Goal: Task Accomplishment & Management: Use online tool/utility

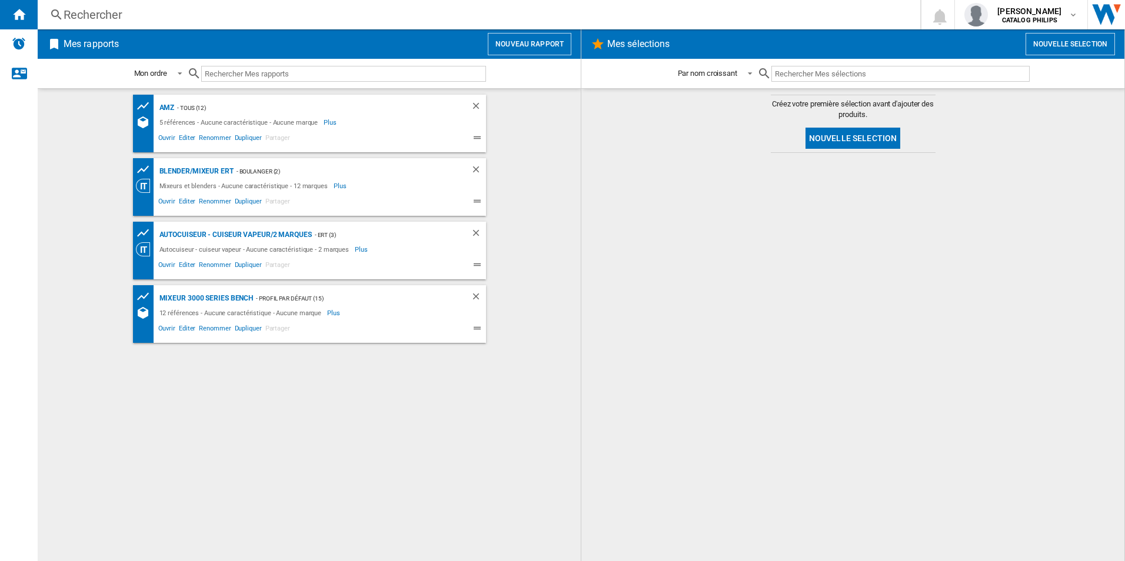
click at [517, 43] on button "Nouveau rapport" at bounding box center [530, 44] width 84 height 22
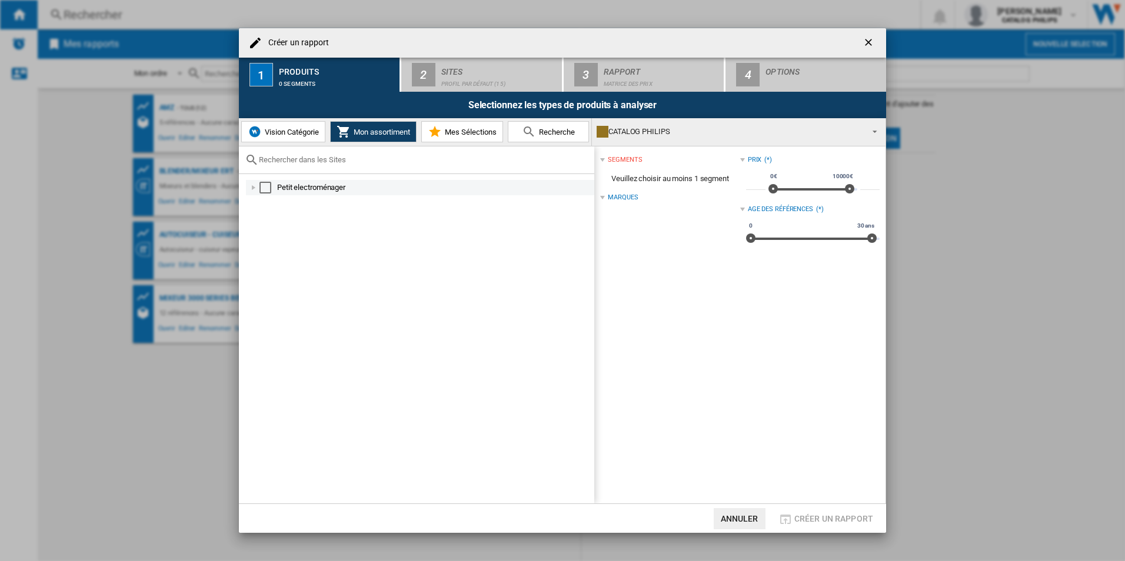
click at [255, 189] on div at bounding box center [254, 188] width 12 height 12
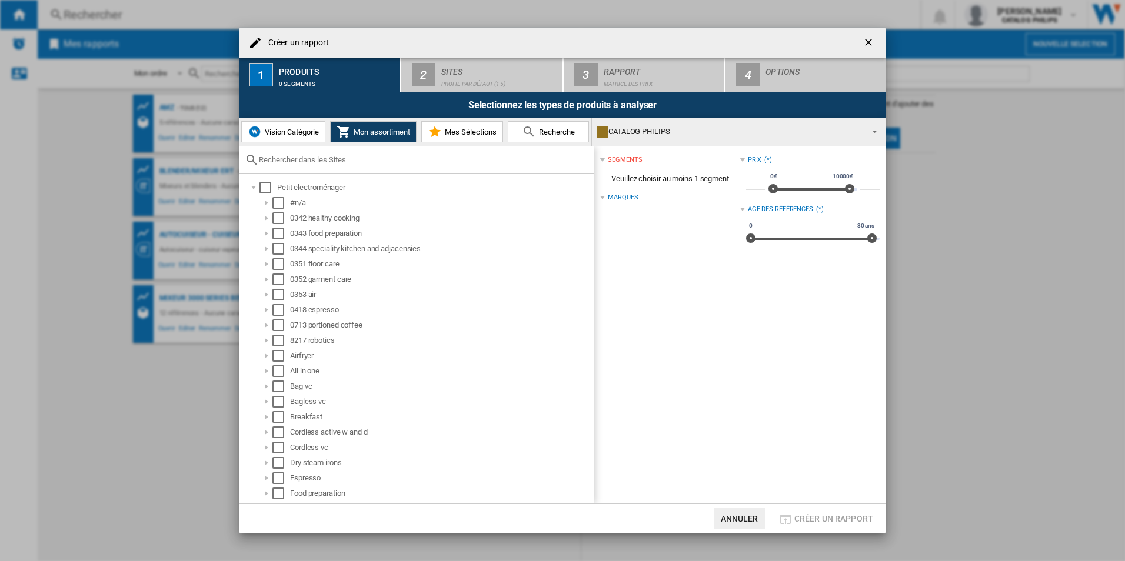
click at [309, 158] on input "text" at bounding box center [424, 159] width 330 height 9
click at [300, 157] on input "text" at bounding box center [424, 159] width 330 height 9
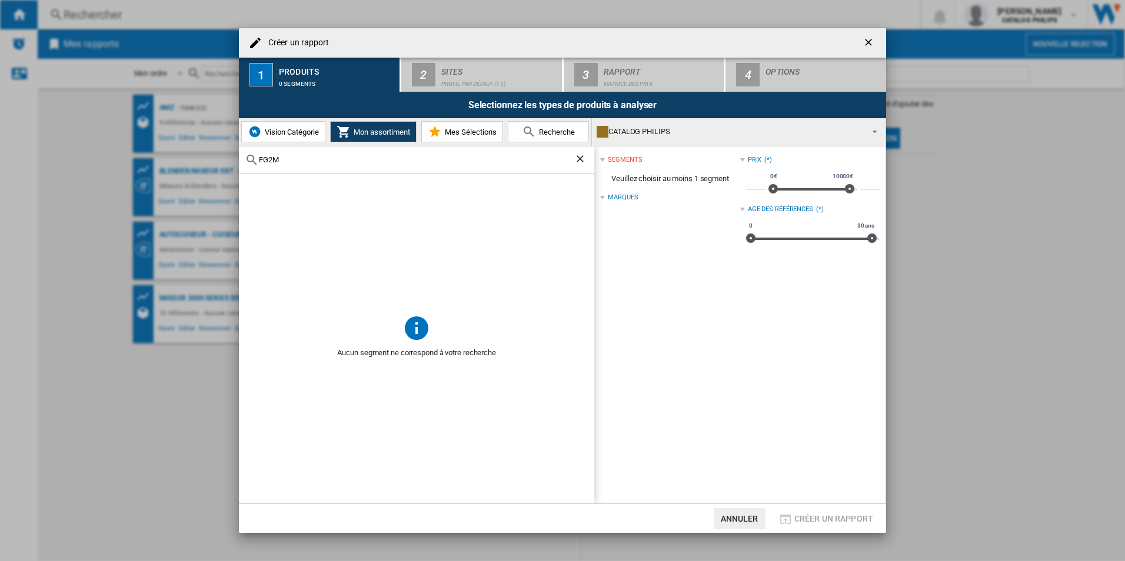
type input "FG2M"
click at [548, 130] on span "Recherche" at bounding box center [555, 132] width 39 height 9
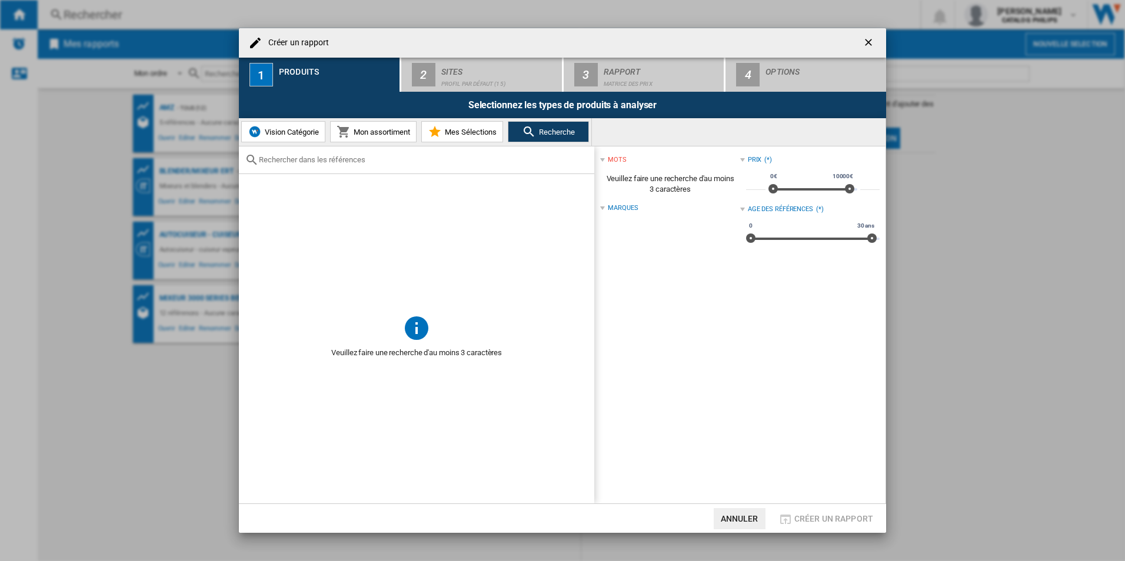
click at [365, 164] on input "text" at bounding box center [424, 159] width 330 height 9
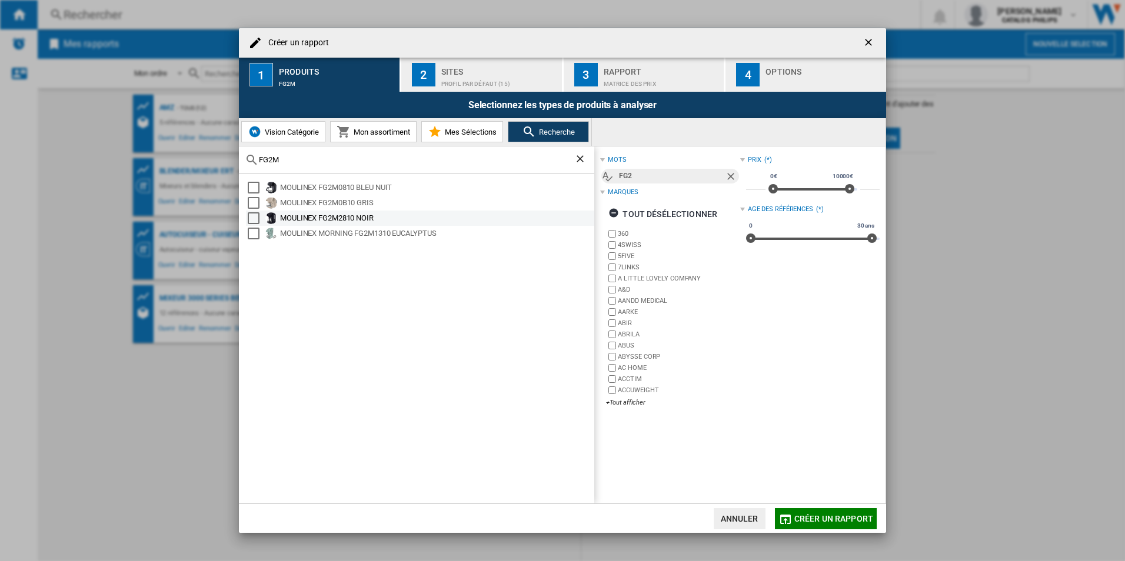
click at [255, 215] on div "Select" at bounding box center [254, 218] width 12 height 12
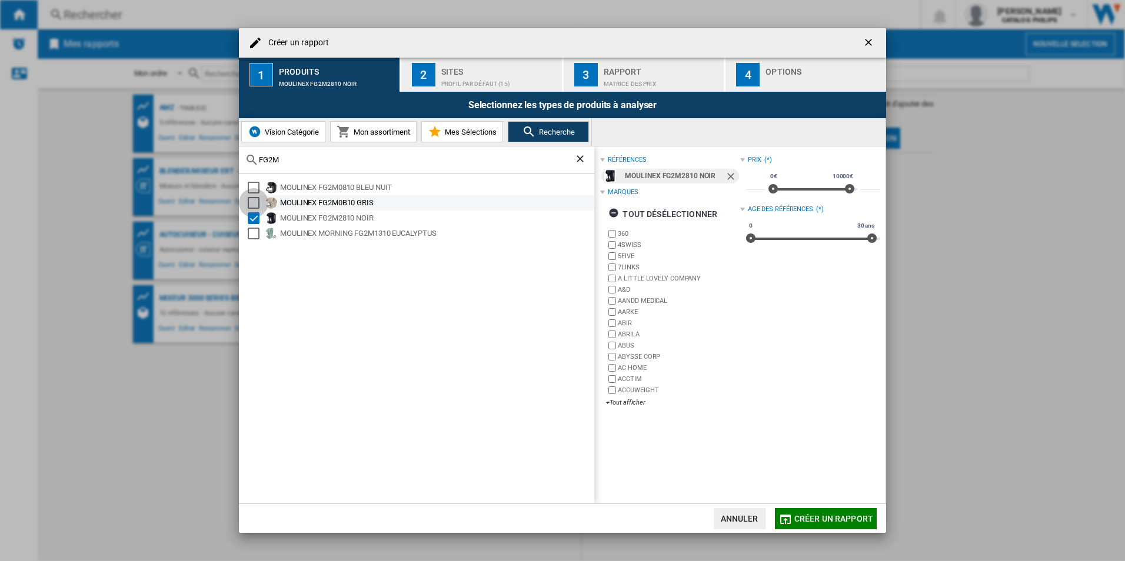
click at [255, 202] on div "Select" at bounding box center [254, 203] width 12 height 12
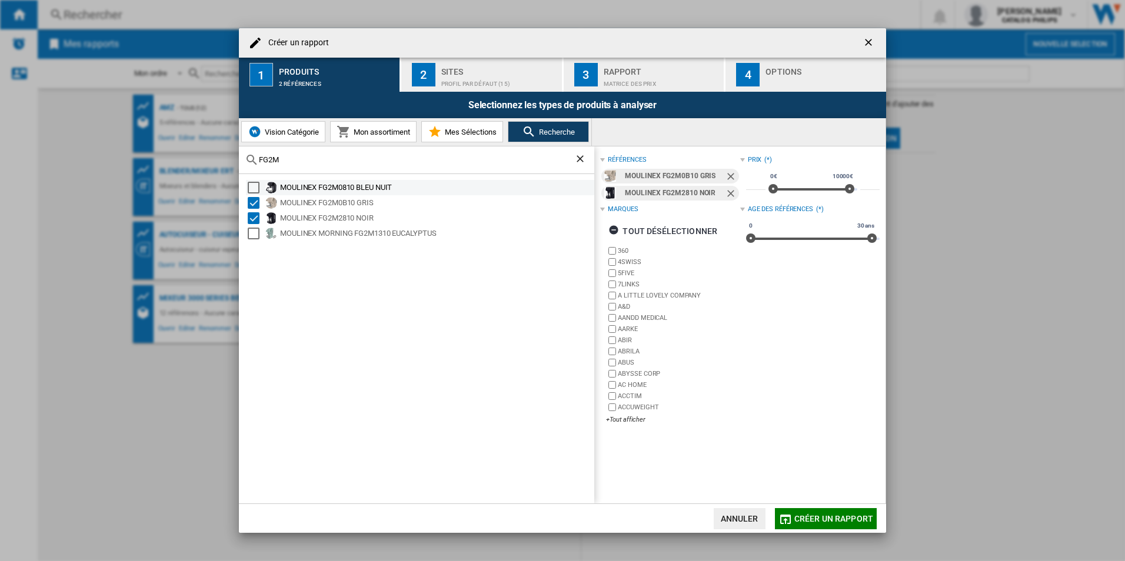
click at [255, 185] on div "Select" at bounding box center [254, 188] width 12 height 12
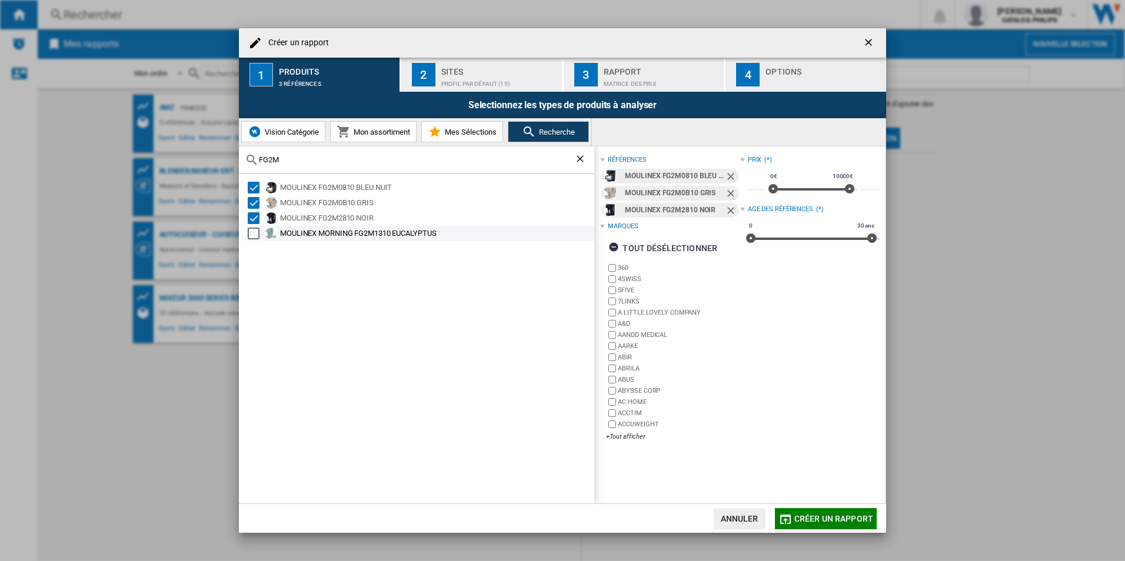
click at [254, 237] on div "Select" at bounding box center [254, 234] width 12 height 12
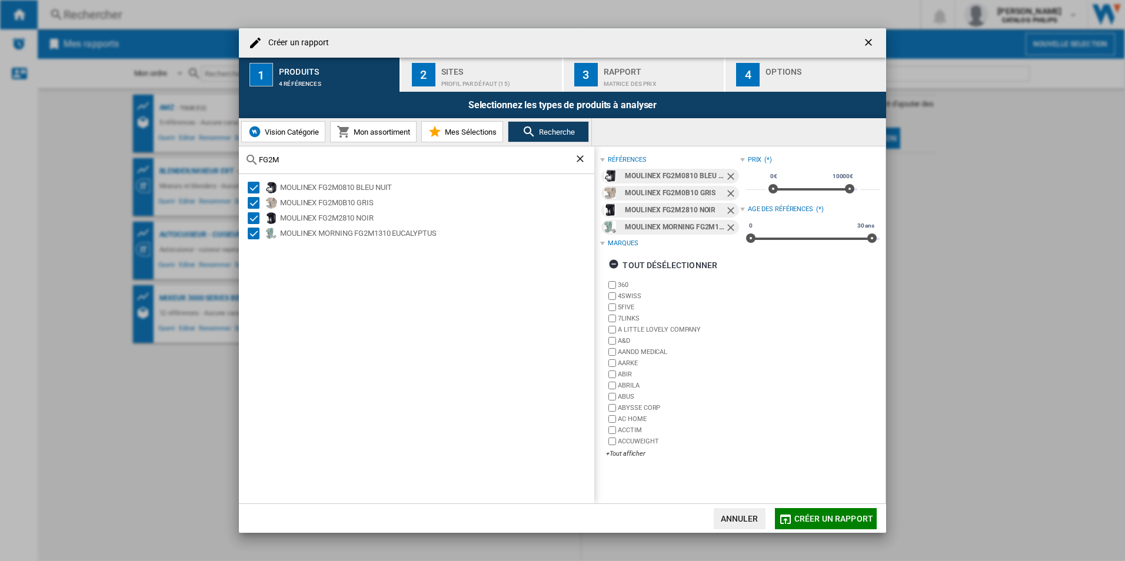
click at [332, 162] on input "FG2M" at bounding box center [416, 159] width 315 height 9
type input "F"
click at [255, 188] on div "Select" at bounding box center [254, 188] width 12 height 12
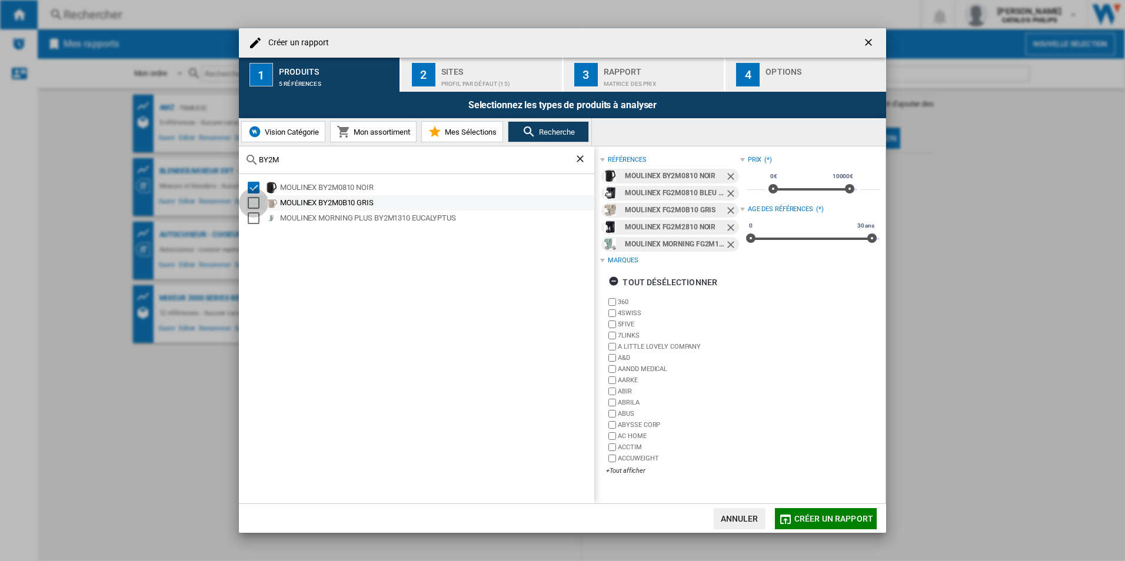
click at [257, 207] on div "Select" at bounding box center [254, 203] width 12 height 12
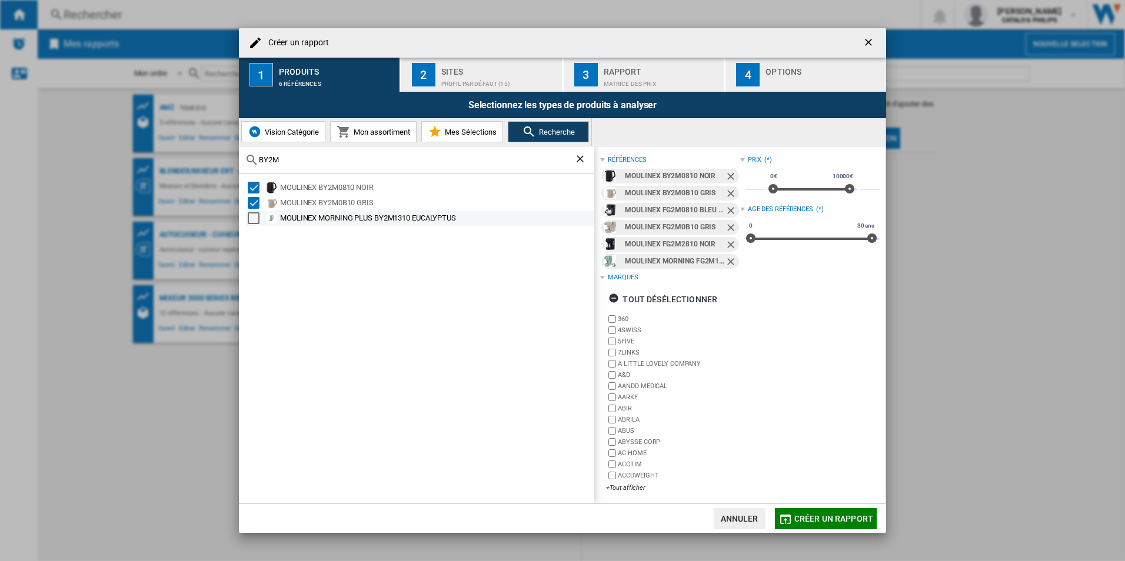
click at [257, 218] on div "Select" at bounding box center [254, 218] width 12 height 12
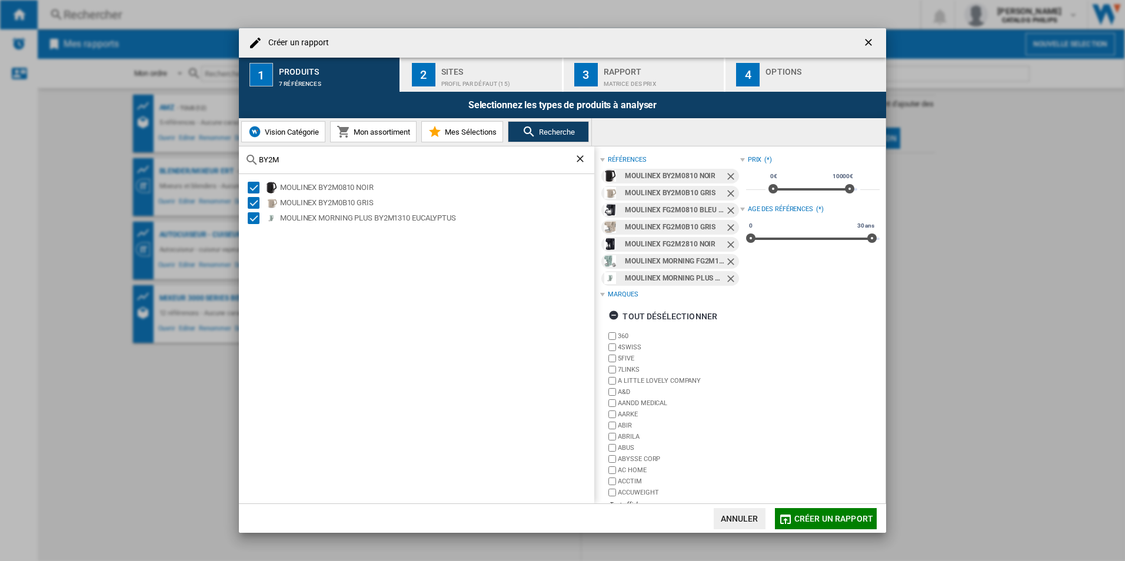
click at [312, 151] on div "BY2M" at bounding box center [416, 161] width 355 height 28
click at [303, 158] on input "BY2M" at bounding box center [416, 159] width 315 height 9
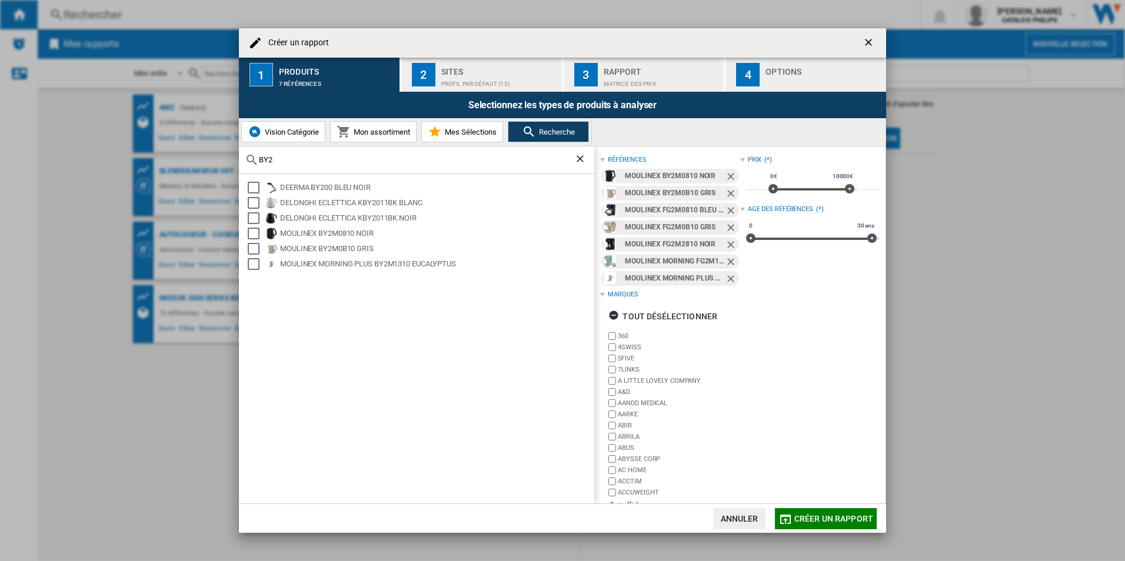
drag, startPoint x: 307, startPoint y: 155, endPoint x: 212, endPoint y: 154, distance: 94.1
click at [212, 154] on div "Créer un rapport 1 Produits 7 références 2 Sites Profil par défaut (15) 3 Rappo…" at bounding box center [562, 280] width 1125 height 561
click at [272, 163] on input "BY2" at bounding box center [416, 159] width 315 height 9
drag, startPoint x: 277, startPoint y: 161, endPoint x: 221, endPoint y: 161, distance: 55.9
click at [221, 161] on div "Créer un rapport 1 Produits 7 références 2 Sites Profil par défaut (15) 3 Rappo…" at bounding box center [562, 280] width 1125 height 561
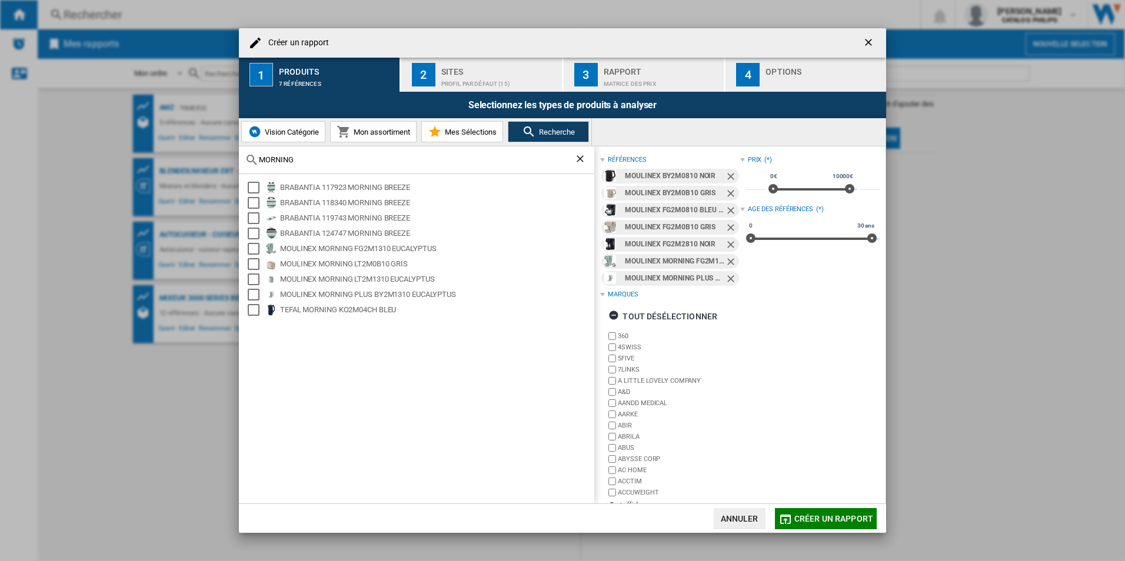
drag, startPoint x: 304, startPoint y: 161, endPoint x: 249, endPoint y: 159, distance: 54.2
click at [249, 159] on div "MORNING" at bounding box center [416, 161] width 355 height 28
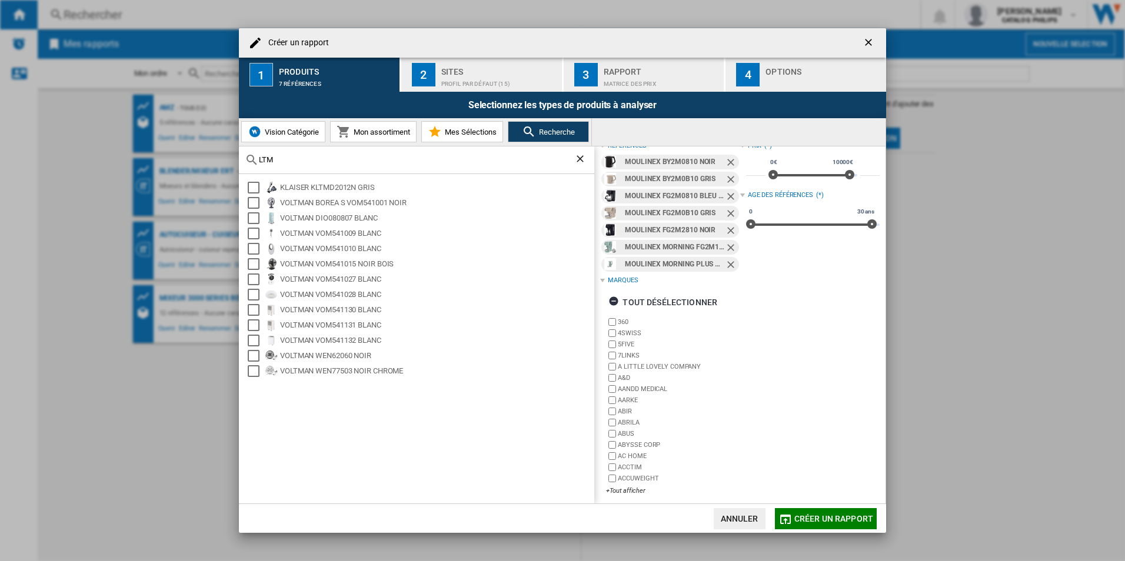
scroll to position [19, 0]
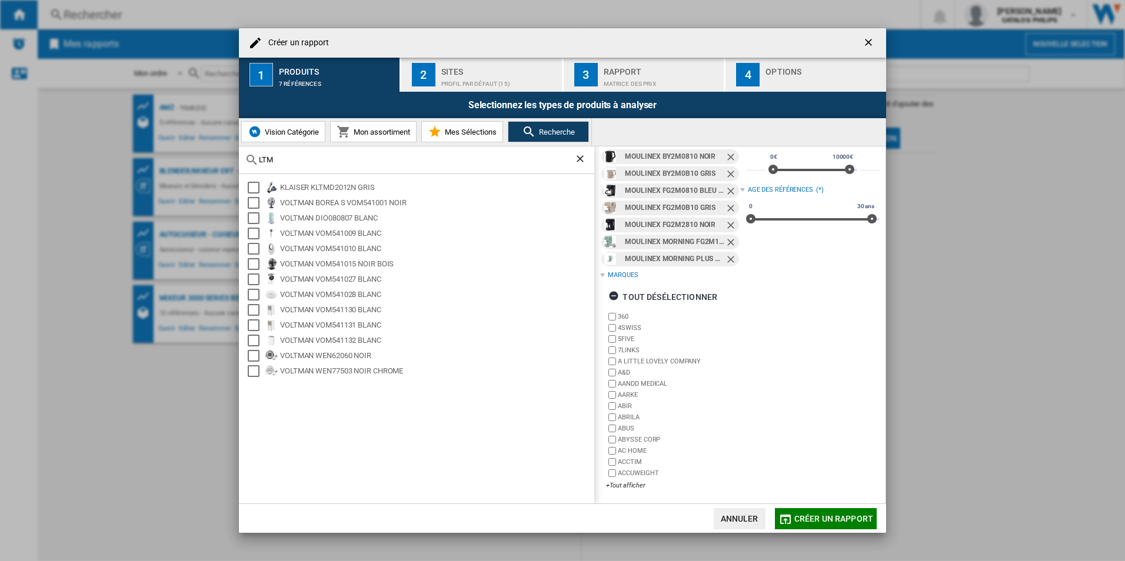
click at [305, 152] on div "LTM" at bounding box center [416, 161] width 355 height 28
click at [285, 160] on input "LTM" at bounding box center [416, 159] width 315 height 9
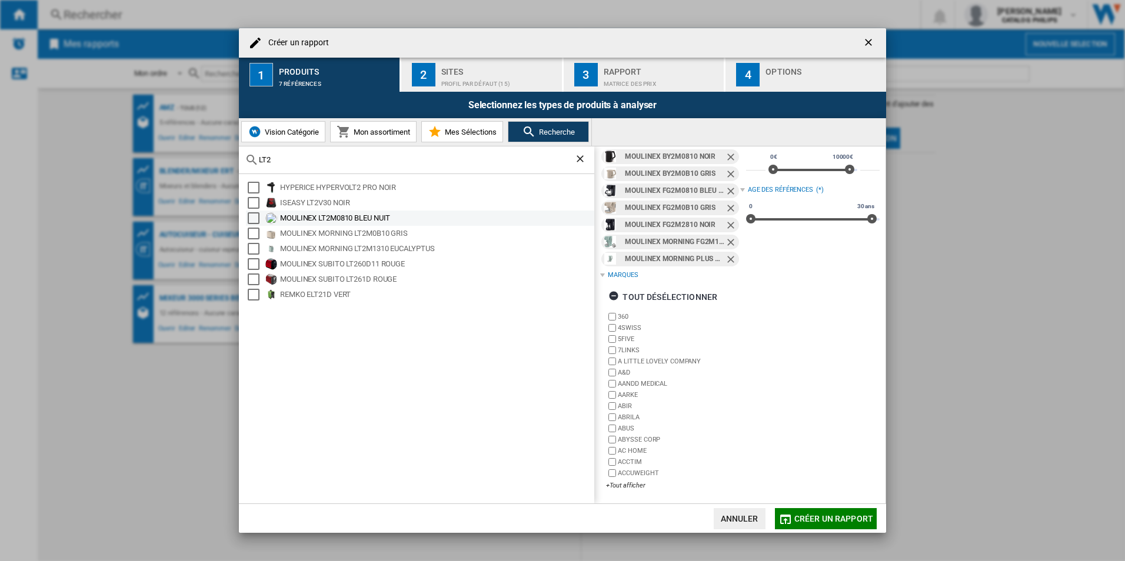
type input "LT2"
click at [255, 218] on div "Select" at bounding box center [254, 218] width 12 height 12
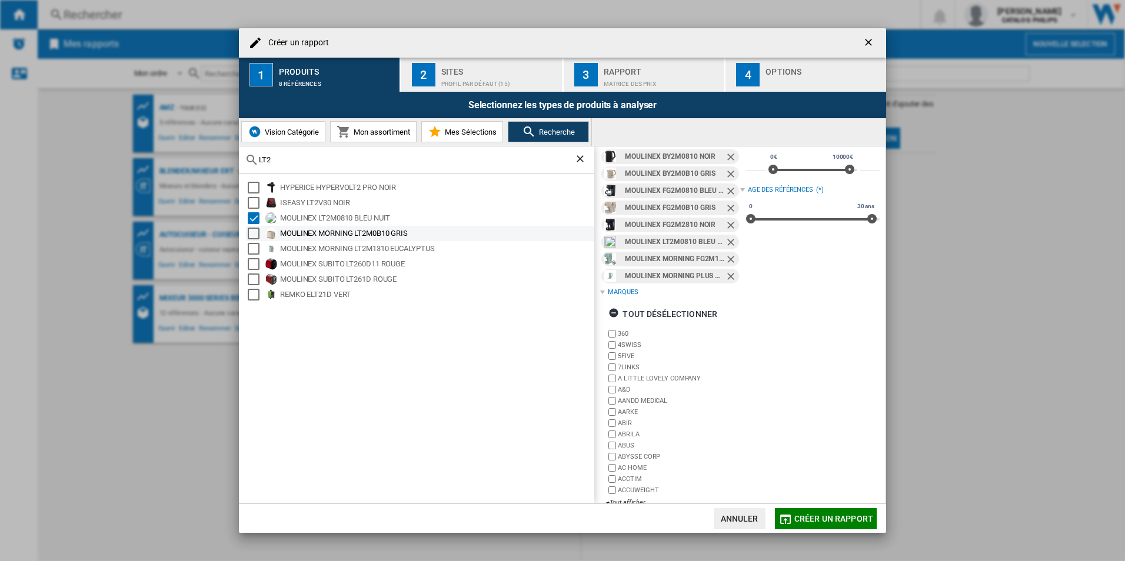
click at [252, 234] on div "Select" at bounding box center [254, 234] width 12 height 12
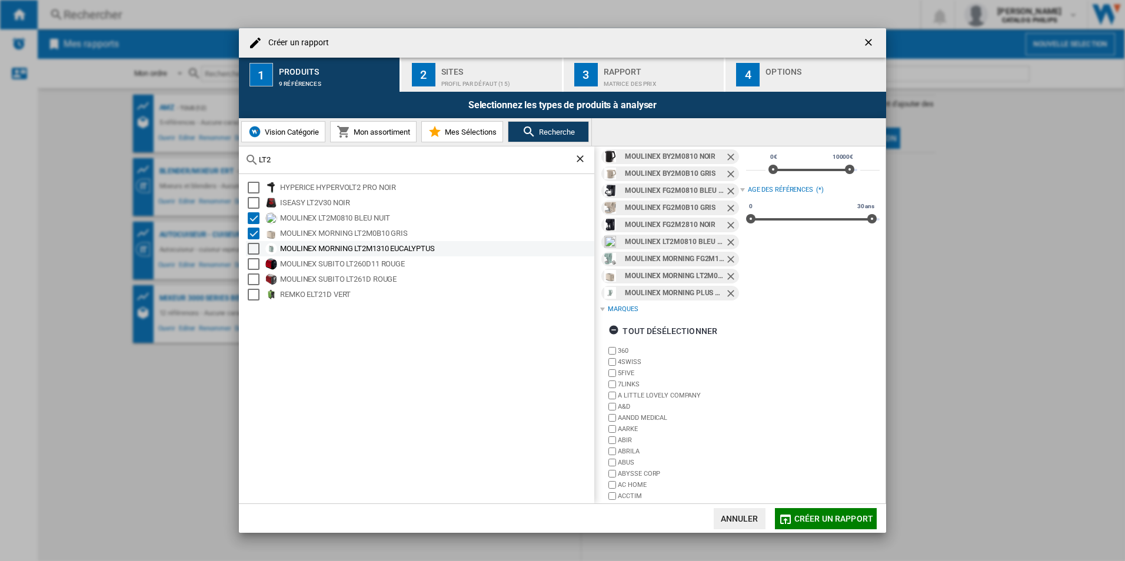
click at [251, 249] on div "Select" at bounding box center [254, 249] width 12 height 12
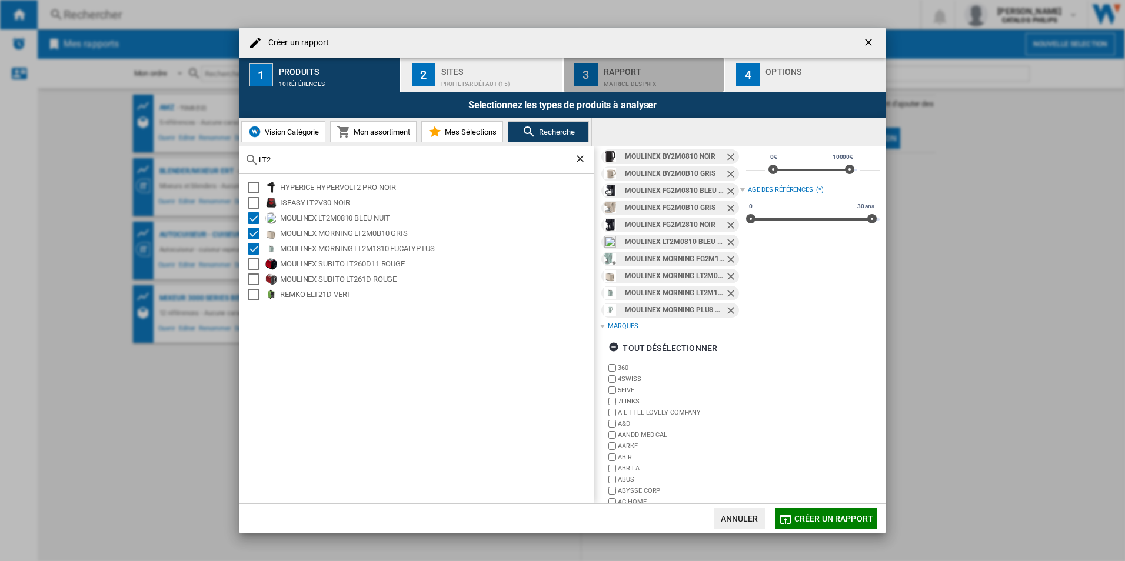
click at [636, 73] on div "Rapport" at bounding box center [662, 68] width 116 height 12
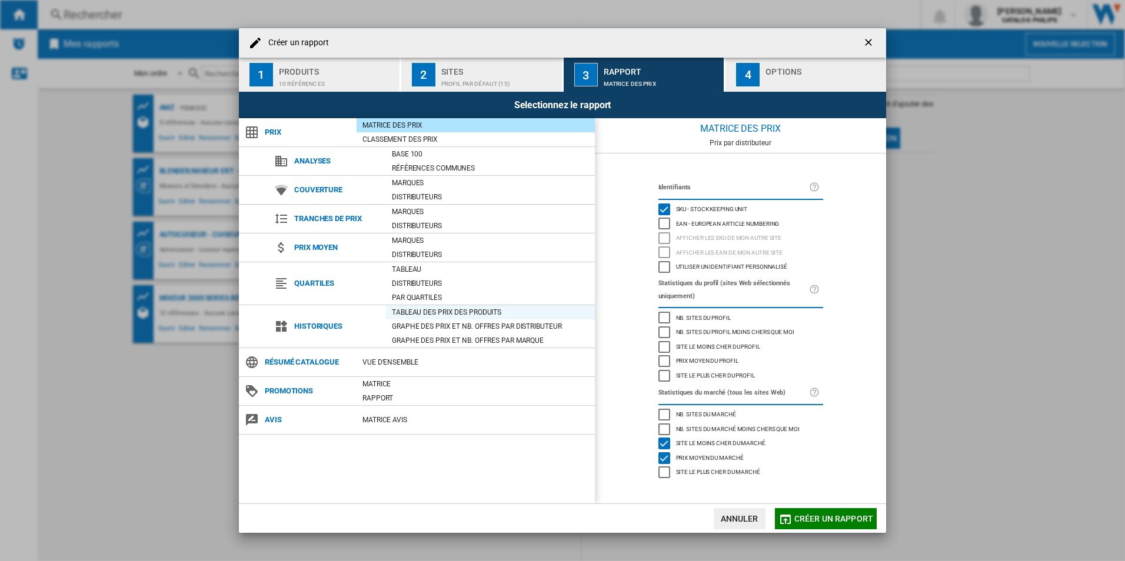
click at [439, 314] on div "Tableau des prix des produits" at bounding box center [490, 313] width 209 height 12
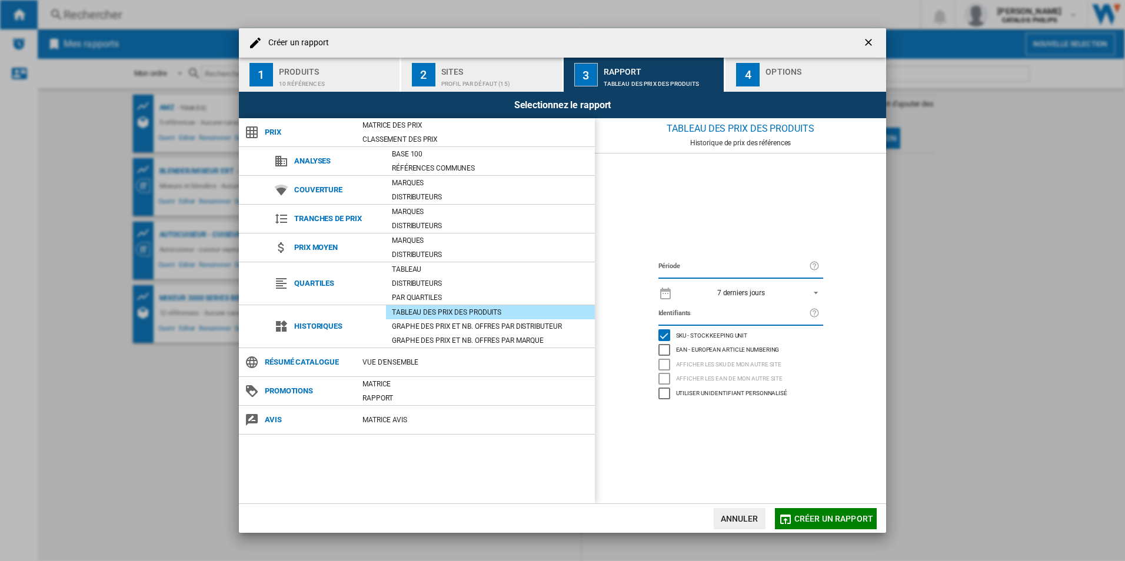
click at [785, 294] on span "7 derniers jours" at bounding box center [742, 293] width 124 height 10
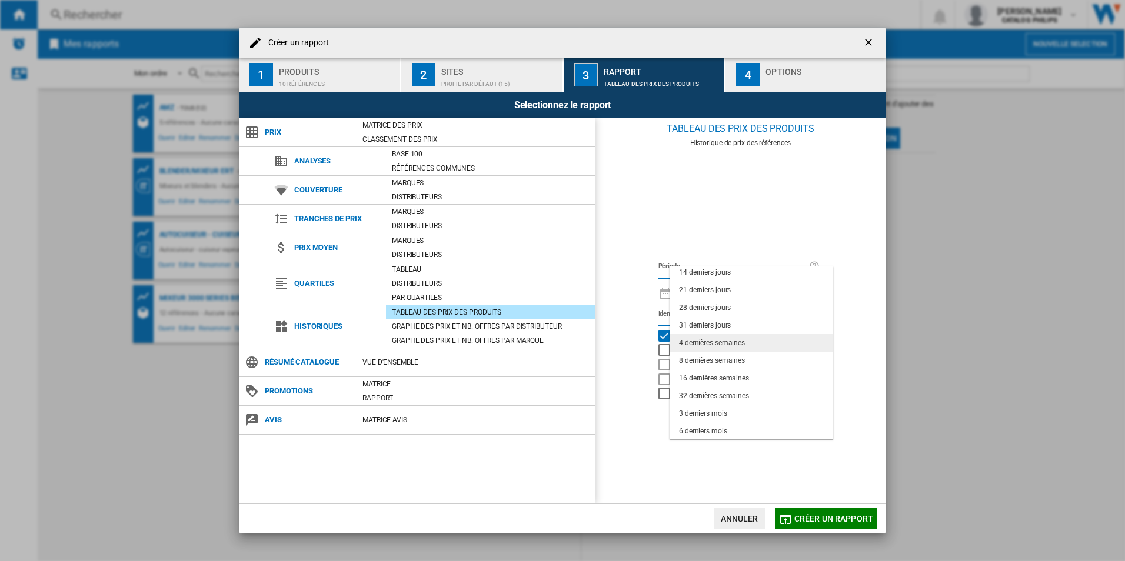
scroll to position [74, 0]
click at [733, 358] on div "32 dernières semaines" at bounding box center [714, 360] width 70 height 10
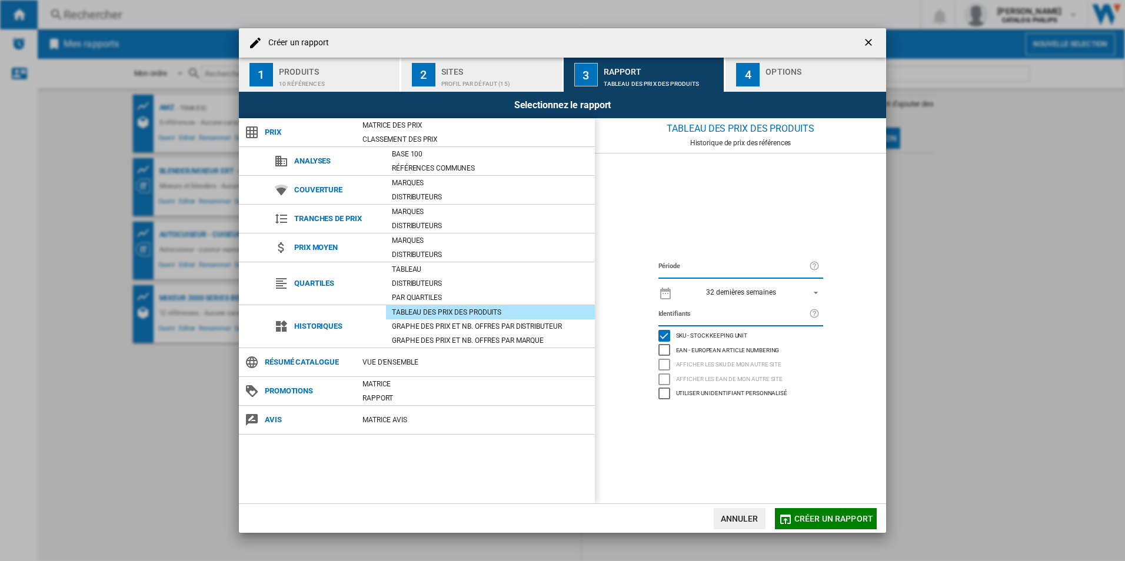
click at [817, 515] on span "Créer un rapport" at bounding box center [833, 518] width 79 height 9
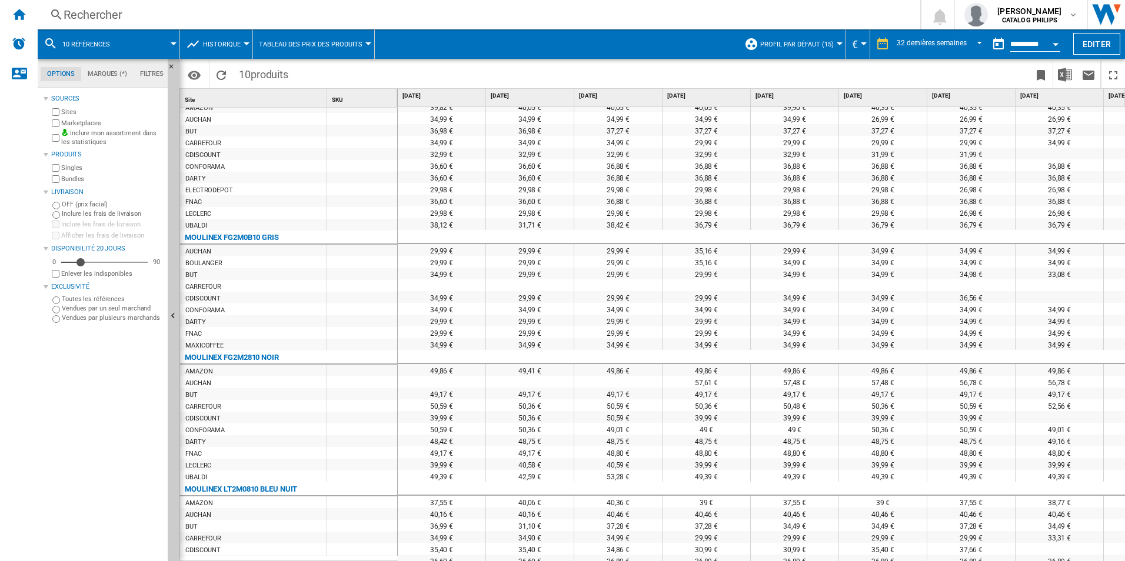
scroll to position [339, 0]
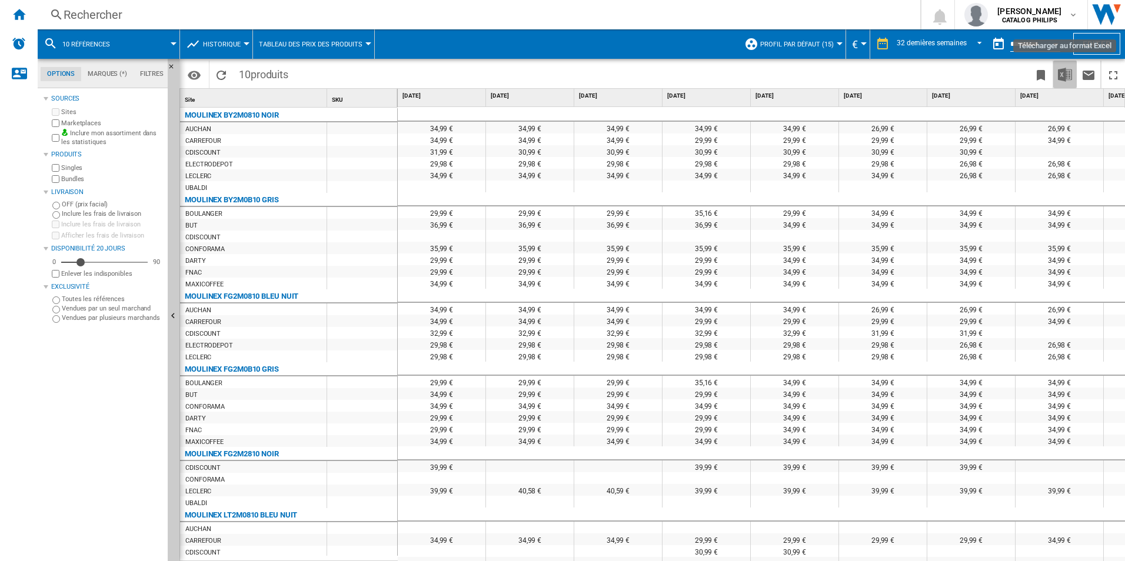
click at [1067, 71] on img "Télécharger au format Excel" at bounding box center [1065, 75] width 14 height 14
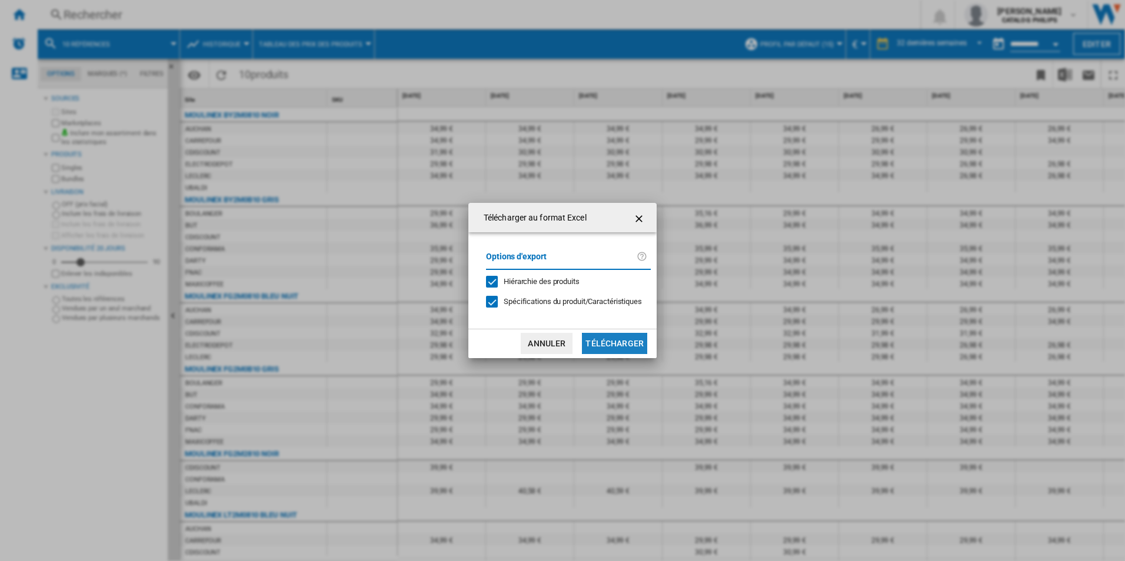
click at [598, 339] on button "Télécharger" at bounding box center [614, 343] width 65 height 21
